Goal: Check status

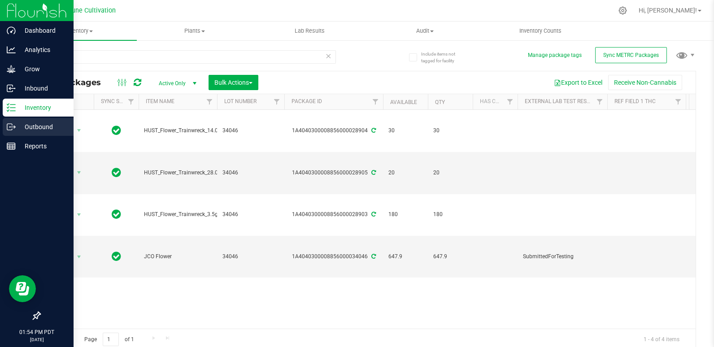
click at [14, 132] on div "Outbound" at bounding box center [38, 127] width 71 height 18
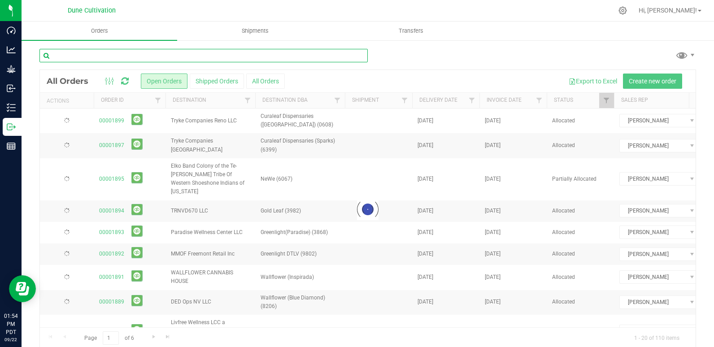
click at [124, 57] on input "text" at bounding box center [203, 55] width 328 height 13
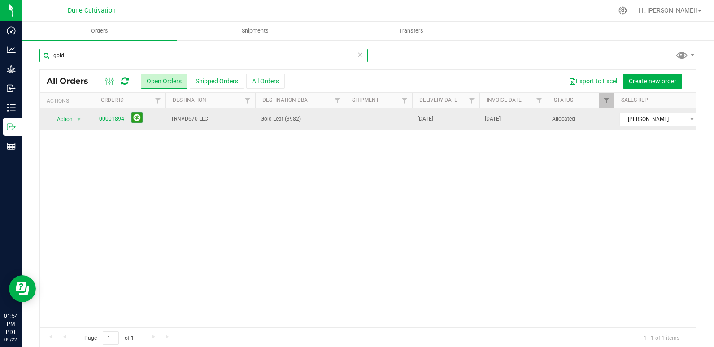
type input "gold"
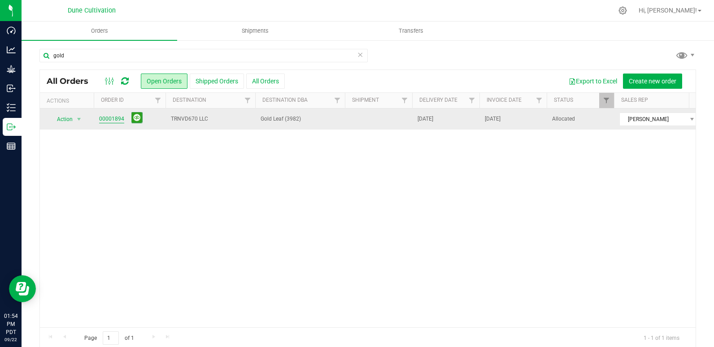
click at [108, 119] on link "00001894" at bounding box center [111, 119] width 25 height 9
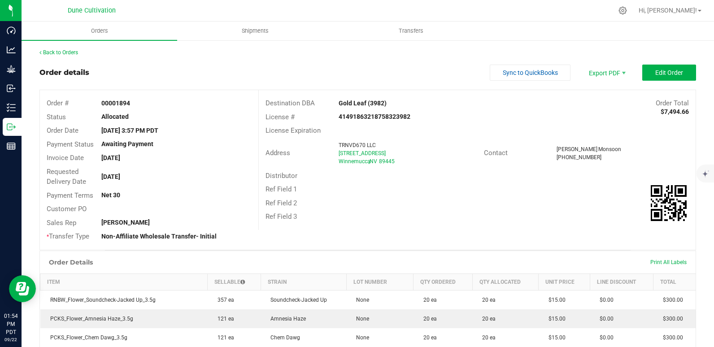
click at [399, 162] on div "Winnemucca , NV 89445" at bounding box center [407, 161] width 139 height 8
